Goal: Register for event/course

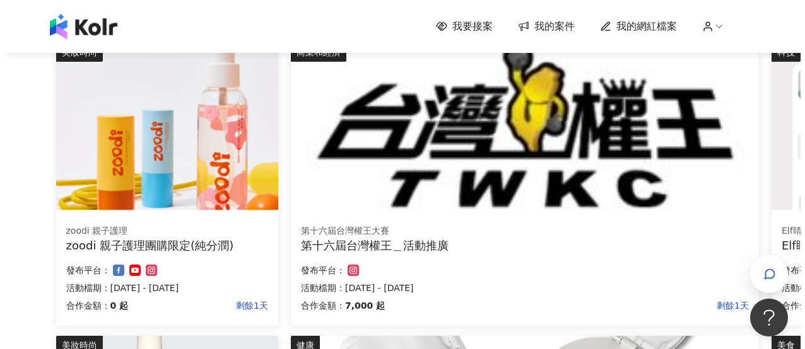
scroll to position [152, 0]
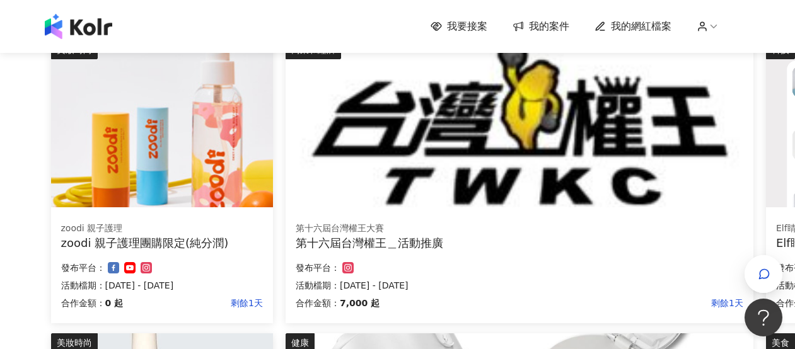
click at [218, 140] on img at bounding box center [162, 123] width 222 height 167
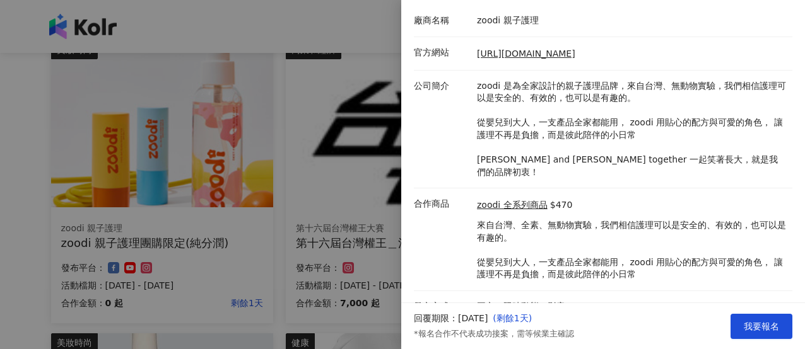
scroll to position [0, 0]
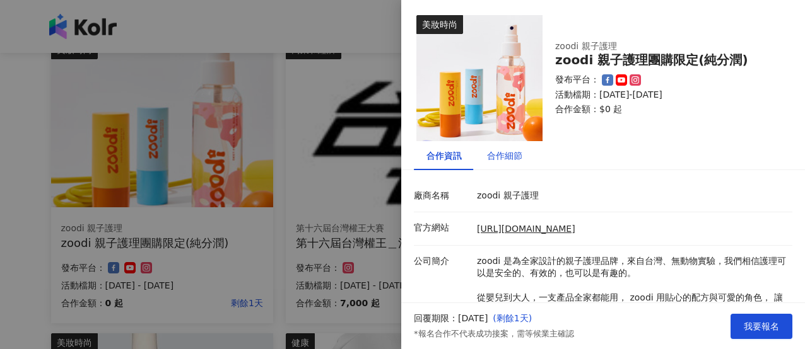
click at [515, 158] on div "合作細節" at bounding box center [504, 156] width 35 height 14
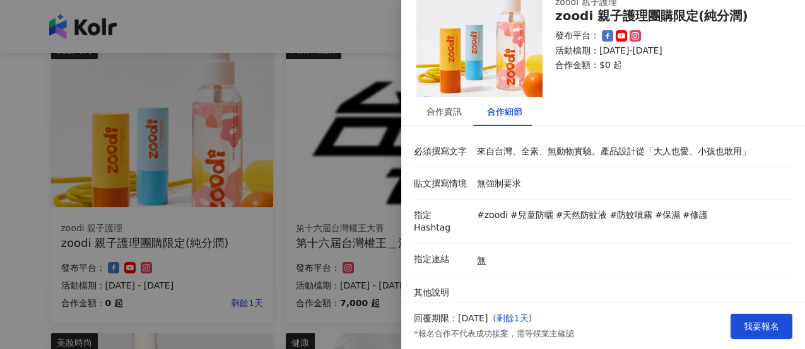
scroll to position [25, 0]
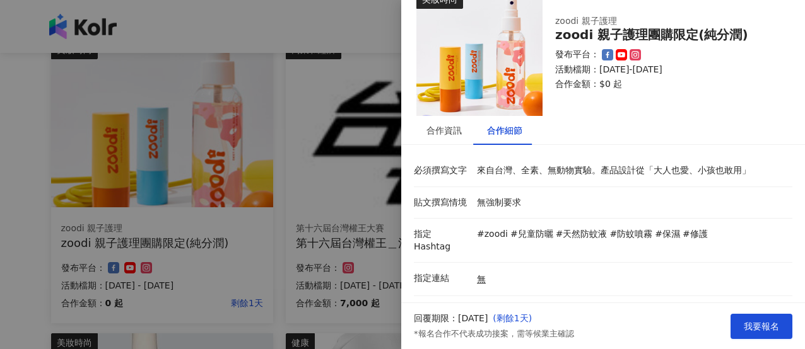
click at [348, 192] on div at bounding box center [402, 174] width 805 height 349
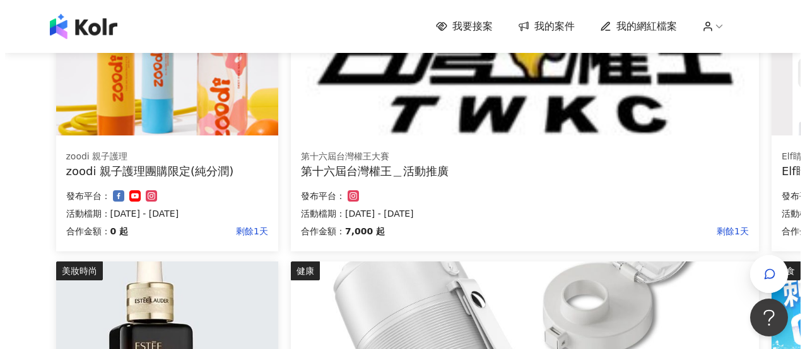
scroll to position [463, 0]
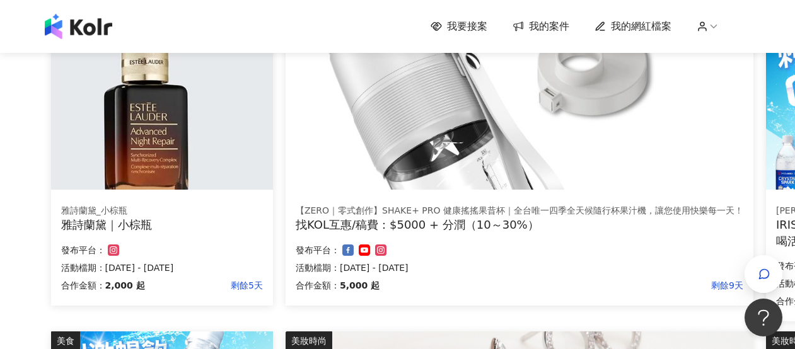
click at [212, 71] on img at bounding box center [162, 106] width 222 height 167
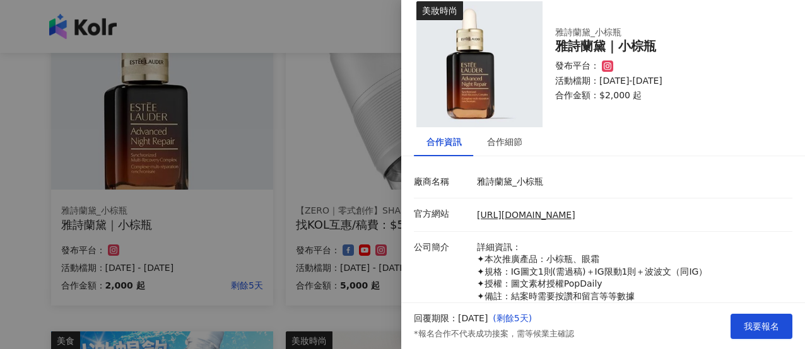
scroll to position [33, 0]
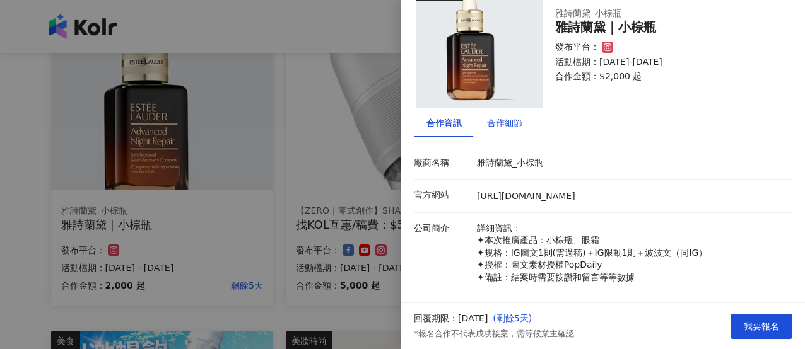
click at [491, 122] on div "合作細節" at bounding box center [504, 123] width 35 height 14
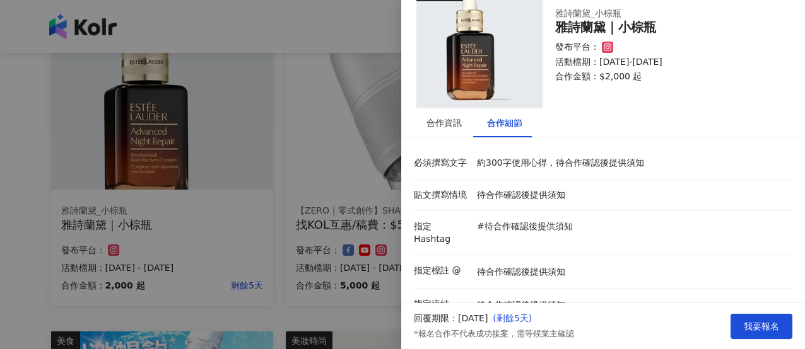
scroll to position [78, 0]
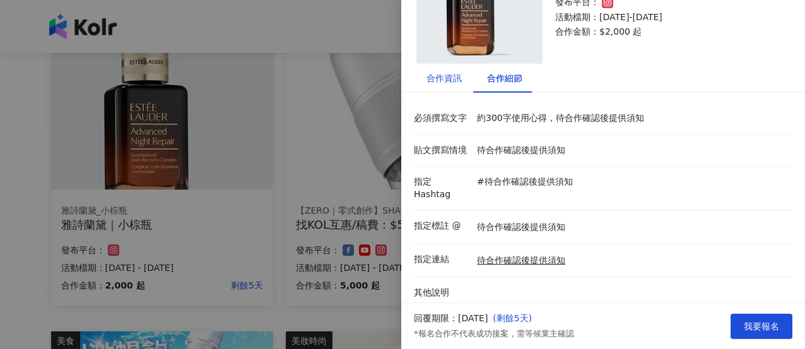
drag, startPoint x: 443, startPoint y: 77, endPoint x: 454, endPoint y: 81, distance: 12.0
click at [443, 78] on div "合作資訊" at bounding box center [443, 78] width 35 height 14
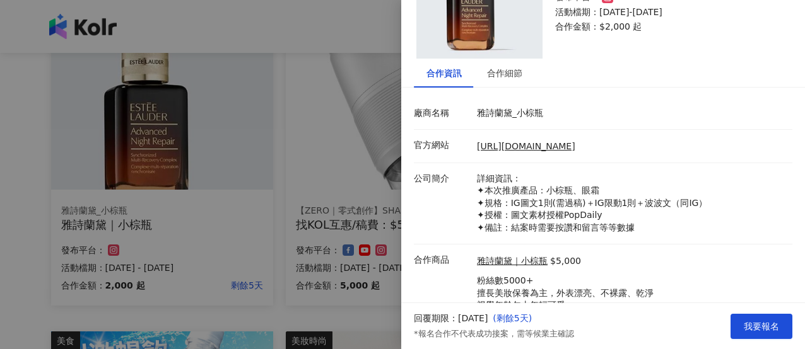
scroll to position [127, 0]
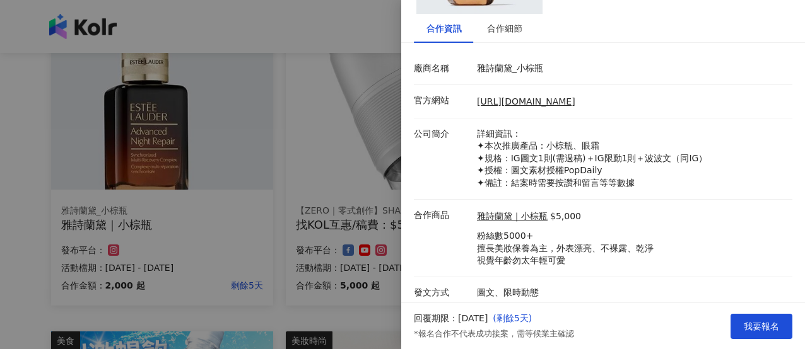
click at [358, 315] on div at bounding box center [402, 174] width 805 height 349
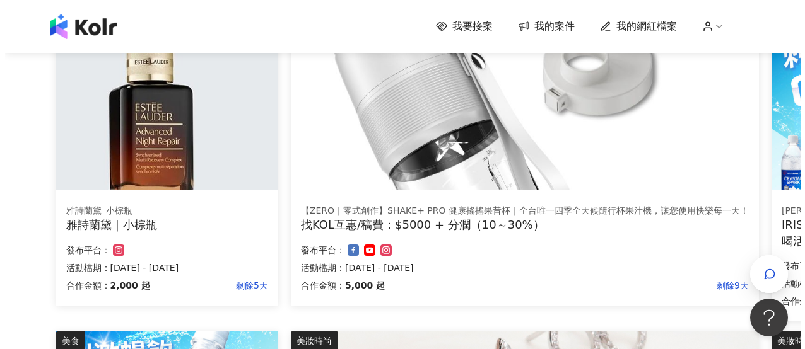
scroll to position [683, 0]
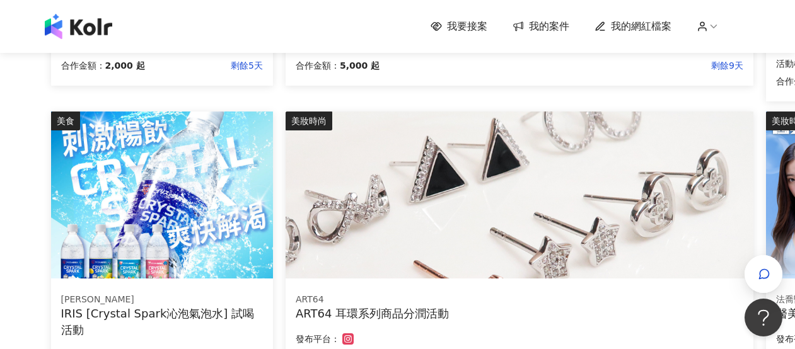
click at [224, 269] on img at bounding box center [162, 195] width 222 height 167
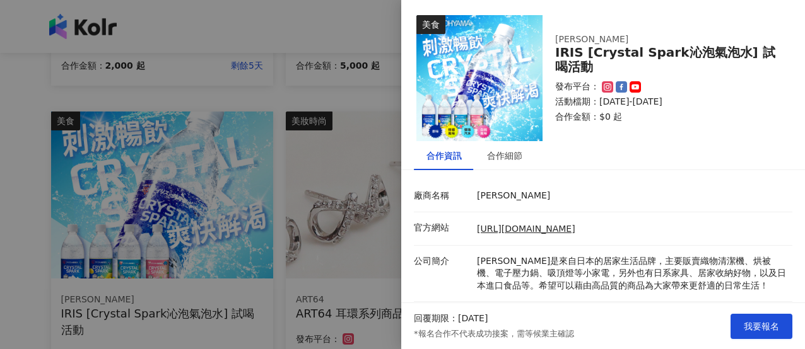
scroll to position [103, 0]
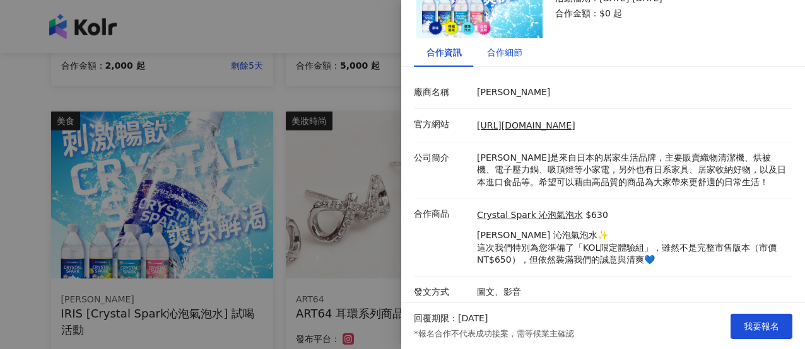
click at [491, 52] on div "合作細節" at bounding box center [504, 52] width 35 height 14
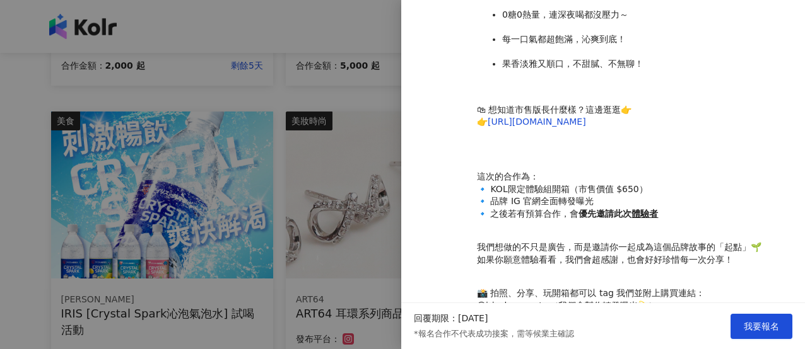
scroll to position [554, 0]
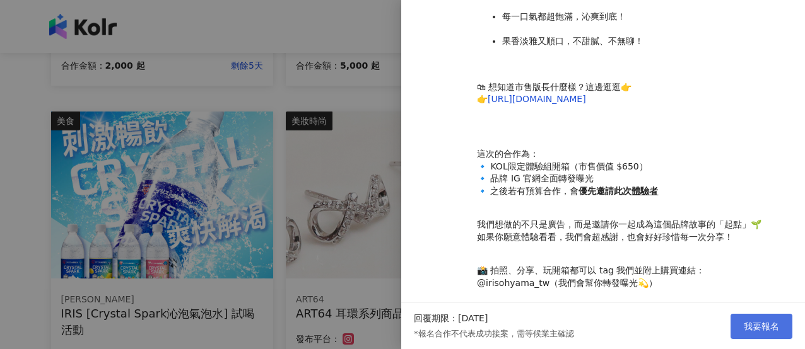
click at [762, 325] on span "我要報名" at bounding box center [760, 327] width 35 height 10
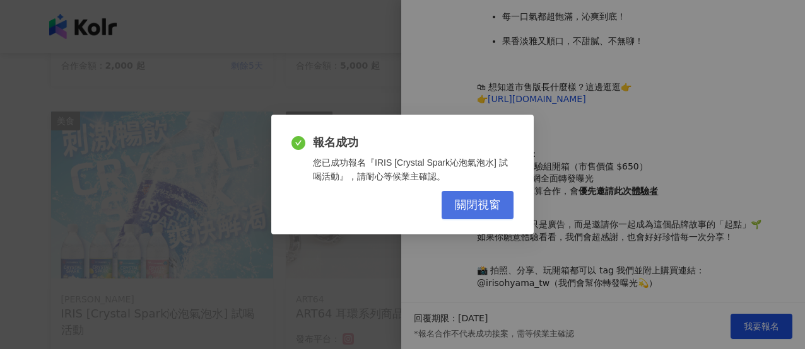
click at [479, 207] on span "關閉視窗" at bounding box center [477, 206] width 45 height 14
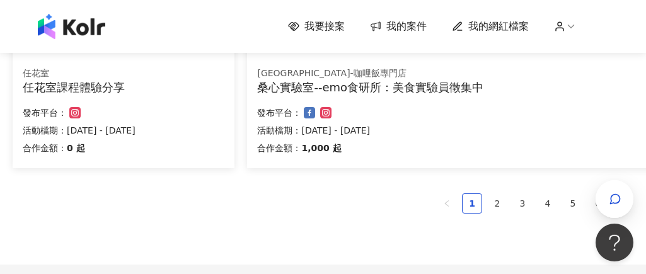
scroll to position [1038, 0]
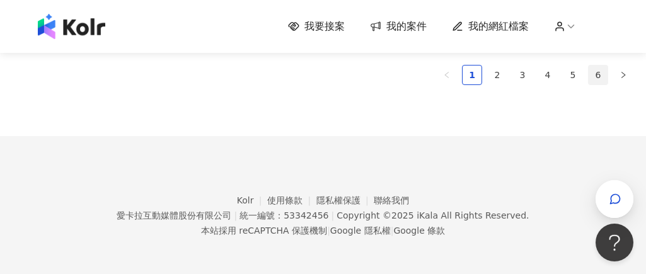
click at [600, 76] on link "6" at bounding box center [598, 75] width 19 height 19
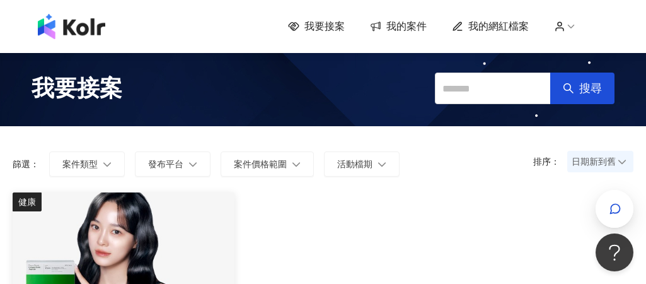
scroll to position [438, 0]
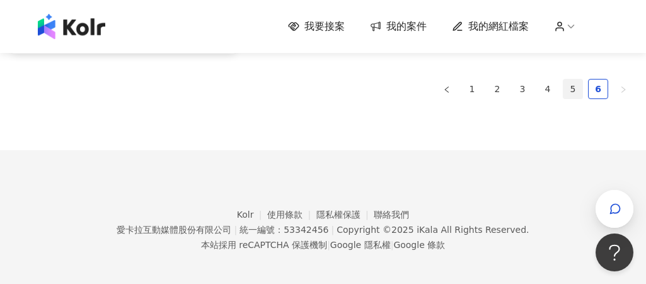
click at [573, 96] on link "5" at bounding box center [573, 88] width 19 height 19
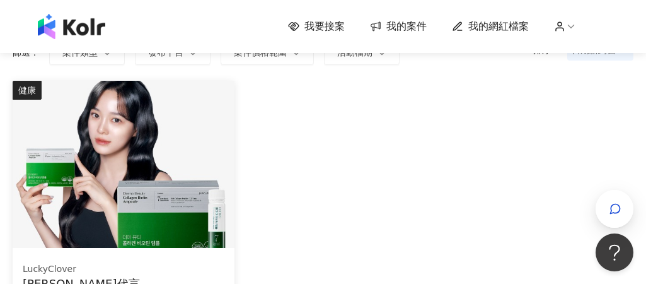
scroll to position [443, 0]
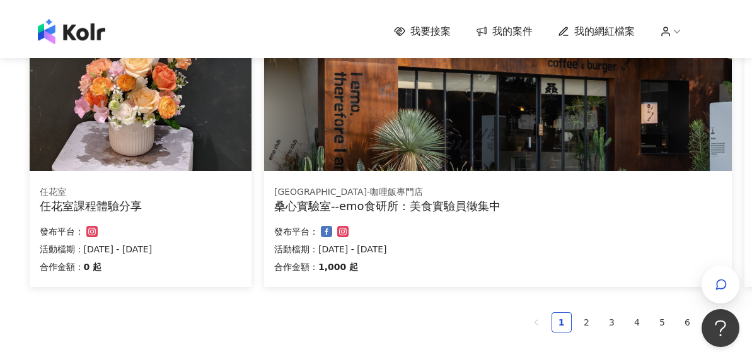
scroll to position [904, 0]
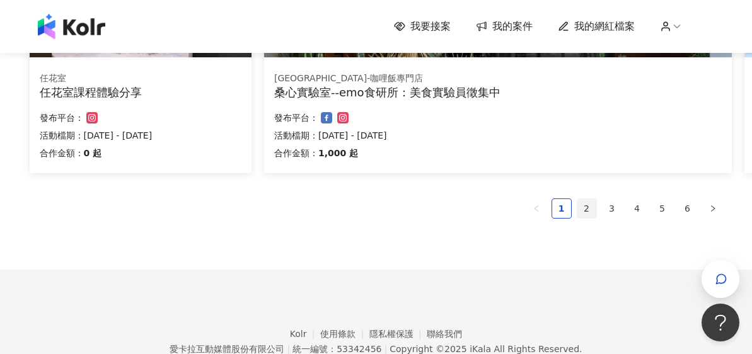
click at [588, 209] on link "2" at bounding box center [587, 208] width 19 height 19
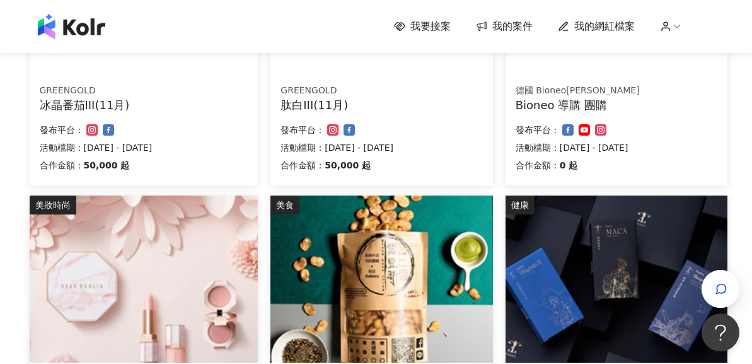
scroll to position [861, 0]
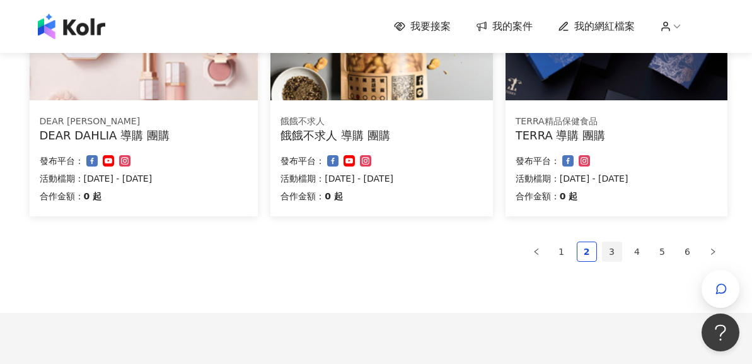
click at [619, 245] on link "3" at bounding box center [612, 251] width 19 height 19
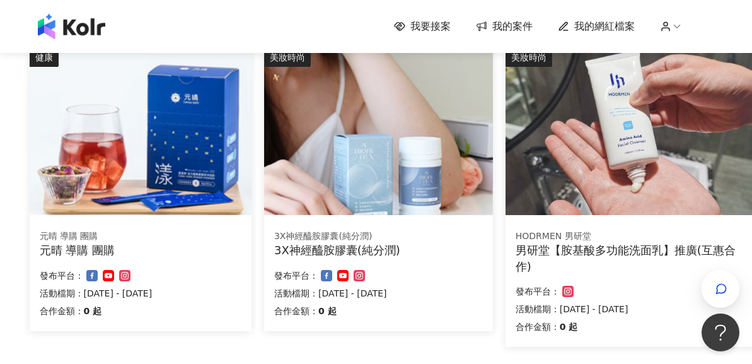
scroll to position [964, 0]
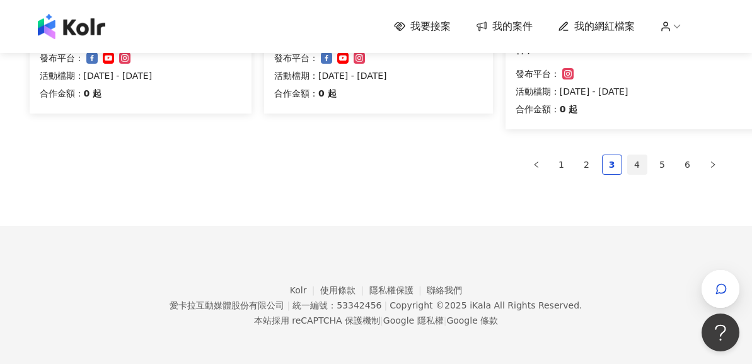
click at [631, 165] on link "4" at bounding box center [637, 164] width 19 height 19
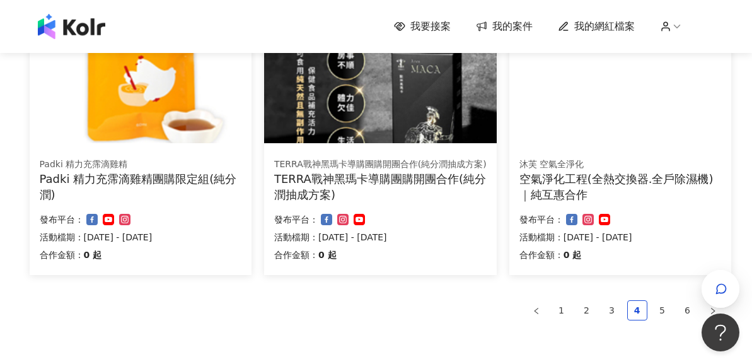
scroll to position [837, 0]
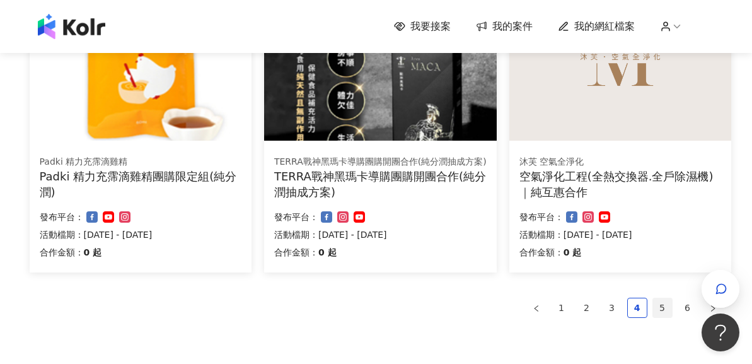
click at [646, 283] on link "5" at bounding box center [662, 307] width 19 height 19
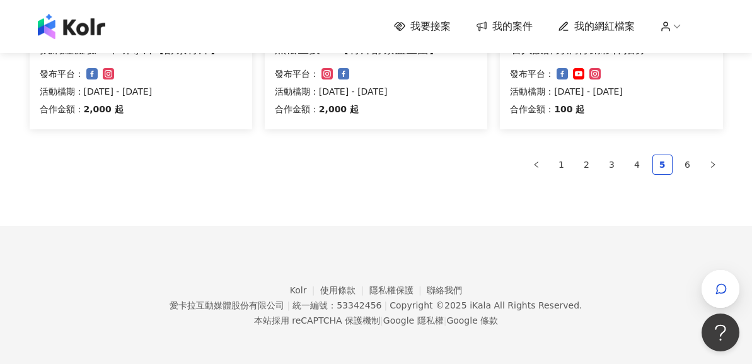
scroll to position [520, 0]
